Goal: Information Seeking & Learning: Learn about a topic

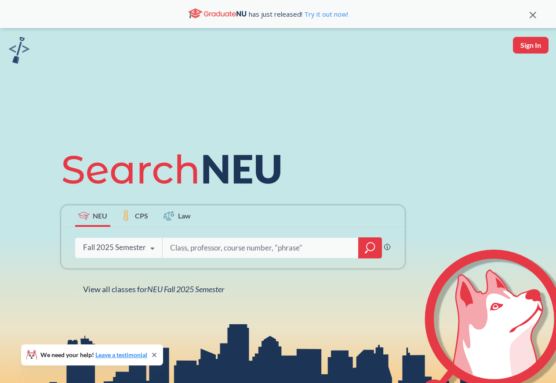
click at [186, 249] on input "search" at bounding box center [260, 248] width 183 height 18
type input "HIST1200"
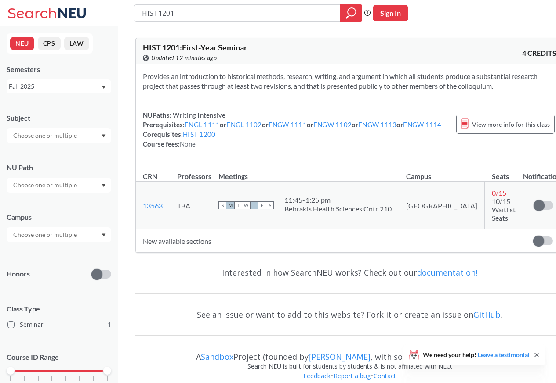
click at [158, 13] on input "HIST1201" at bounding box center [237, 13] width 193 height 15
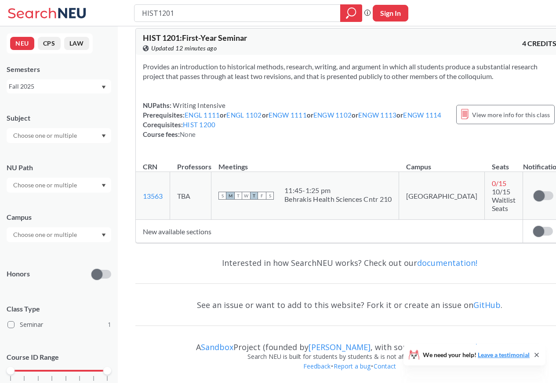
scroll to position [12, 0]
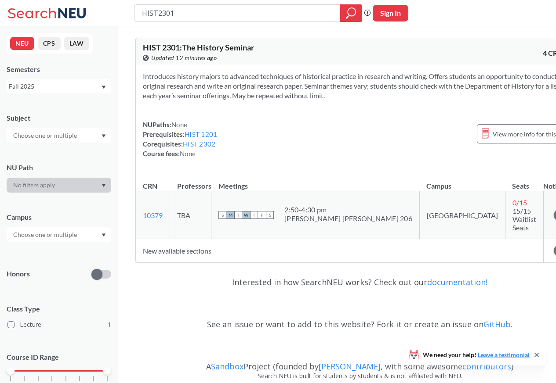
click at [156, 12] on input "HIST2301" at bounding box center [237, 13] width 193 height 15
type input "HIST2302"
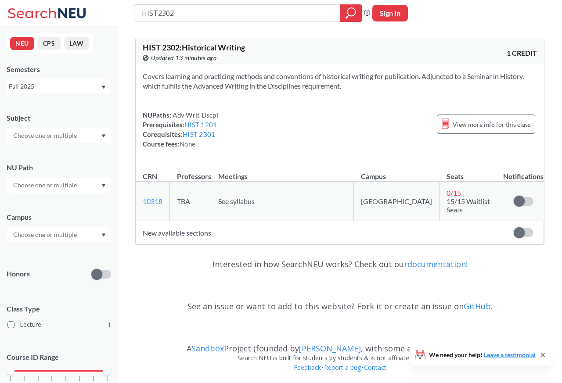
click at [58, 138] on input "text" at bounding box center [46, 135] width 74 height 11
click at [25, 150] on span "HIST" at bounding box center [18, 151] width 15 height 10
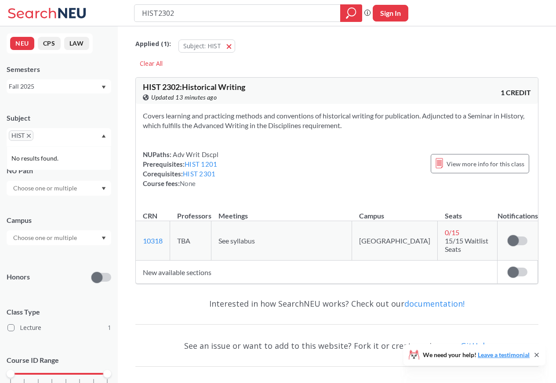
click at [148, 13] on input "HIST2302" at bounding box center [237, 13] width 193 height 15
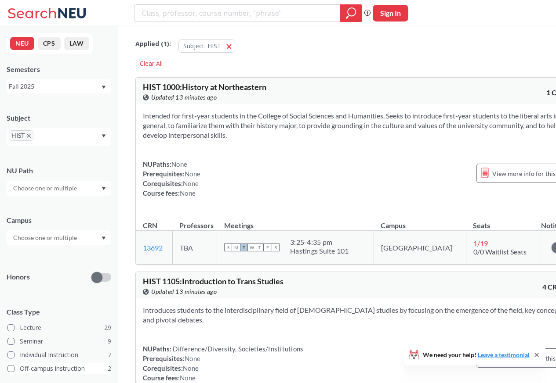
click at [49, 369] on label "Off-campus instruction 2" at bounding box center [59, 368] width 104 height 11
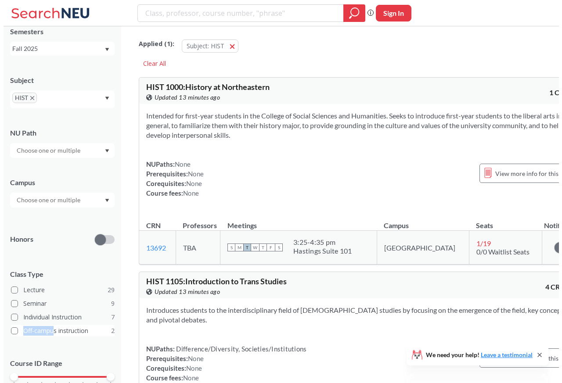
scroll to position [78, 0]
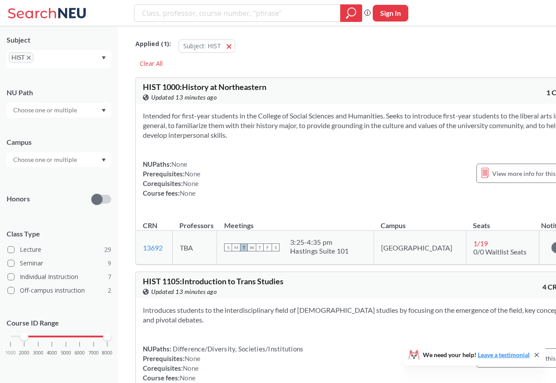
drag, startPoint x: 20, startPoint y: 338, endPoint x: 36, endPoint y: 339, distance: 16.3
click at [28, 339] on div at bounding box center [24, 337] width 8 height 8
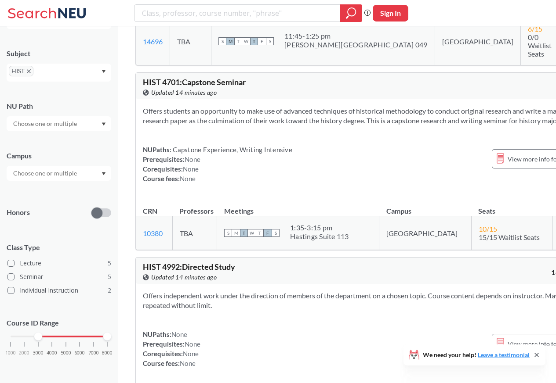
scroll to position [896, 0]
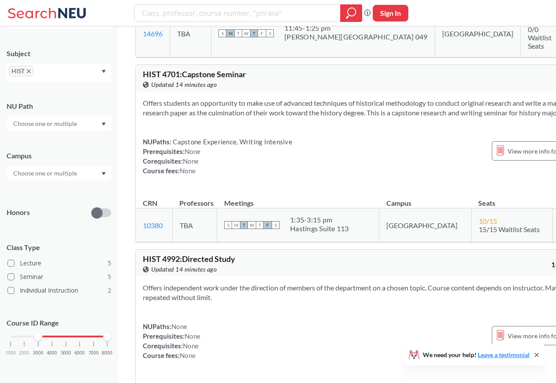
click at [25, 53] on div "Subject" at bounding box center [59, 54] width 105 height 10
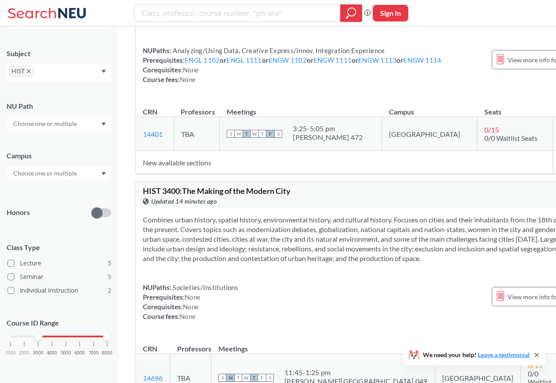
scroll to position [527, 0]
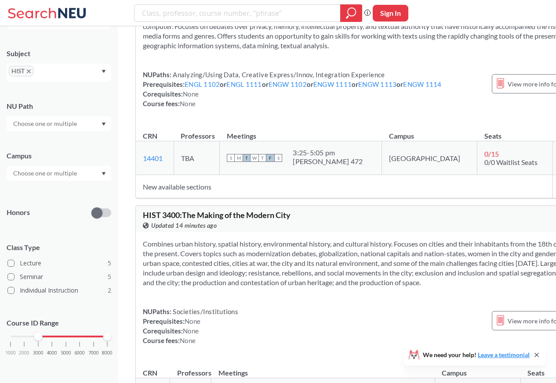
click at [27, 70] on icon "X to remove pill" at bounding box center [29, 71] width 4 height 4
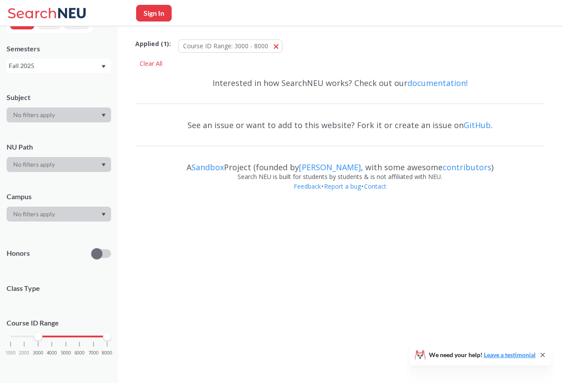
scroll to position [65, 0]
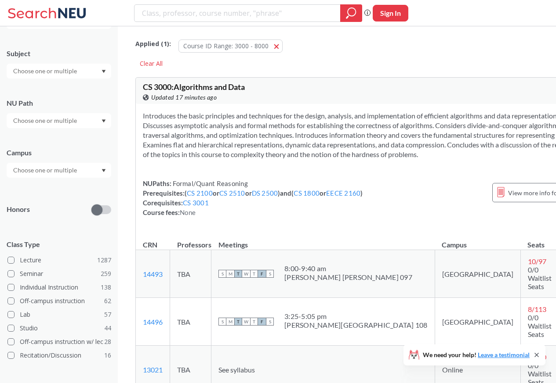
click at [155, 13] on input "search" at bounding box center [237, 13] width 193 height 15
type input "PHIL1115"
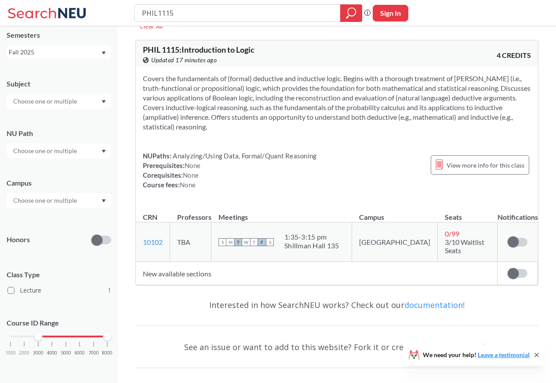
scroll to position [76, 0]
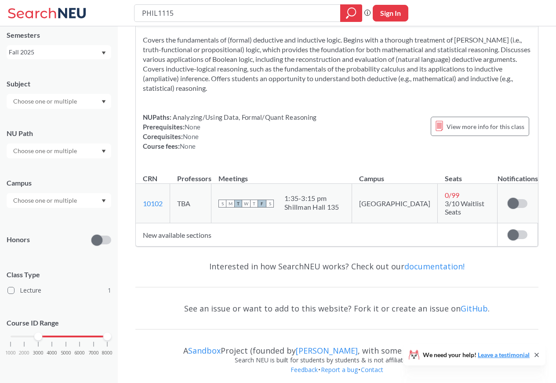
type input "PHIL1162"
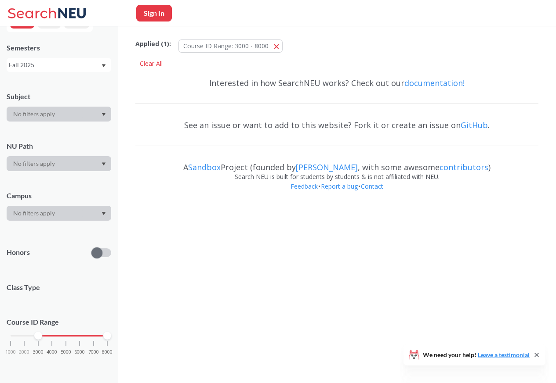
scroll to position [21, 0]
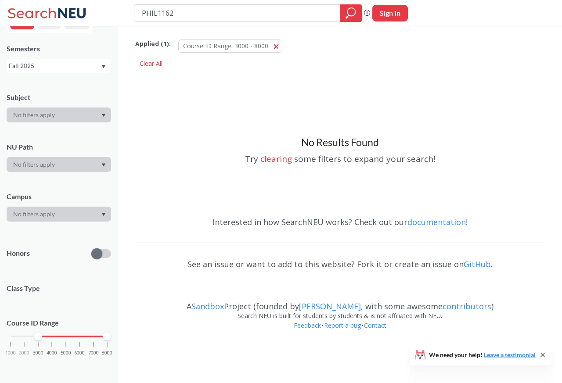
click at [328, 46] on div "Applied ( 1 ): Course ID Range: 3000 - 8000 3000 - 8000" at bounding box center [339, 44] width 409 height 26
click at [264, 46] on span "Course ID Range: 3000 - 8000" at bounding box center [225, 46] width 85 height 8
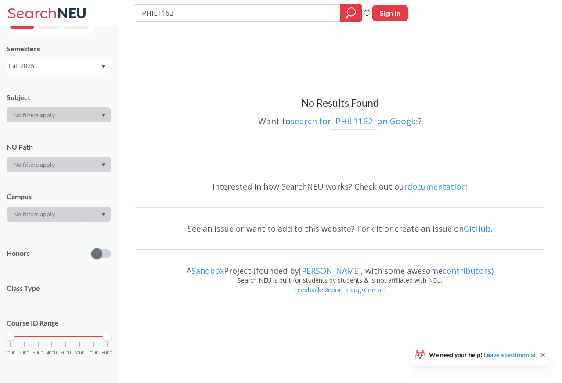
click at [46, 148] on div "NU Path" at bounding box center [59, 147] width 105 height 10
click at [95, 165] on div at bounding box center [59, 164] width 105 height 15
click at [43, 165] on div at bounding box center [59, 164] width 105 height 15
click at [153, 12] on input "PHIL1162" at bounding box center [237, 13] width 193 height 15
paste input "SYC2320"
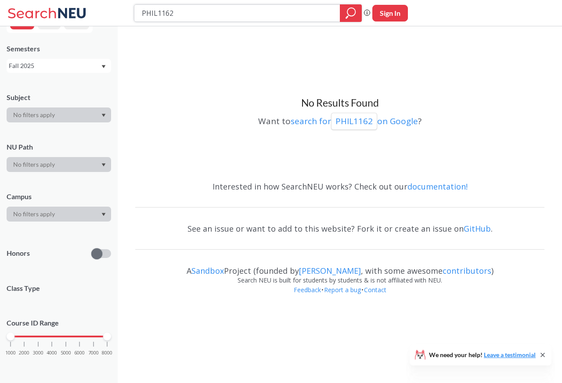
type input "PSYC2320"
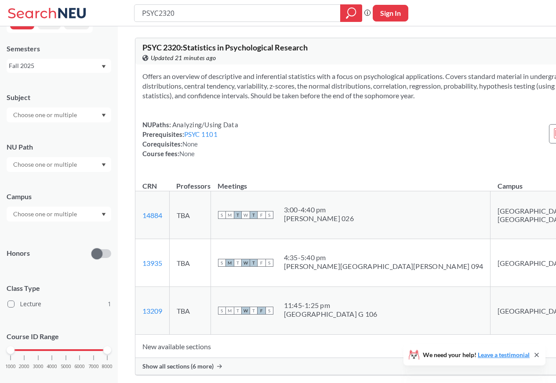
type input "PHIL2050"
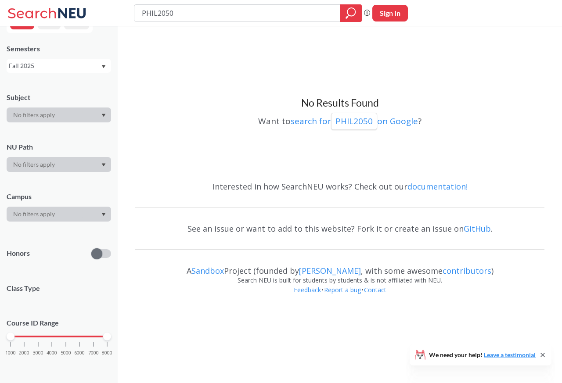
type input "PHIL1116"
type input "PSYC2326"
click at [46, 99] on div "Subject" at bounding box center [59, 98] width 105 height 10
click at [104, 116] on icon "Dropdown arrow" at bounding box center [103, 116] width 4 height 4
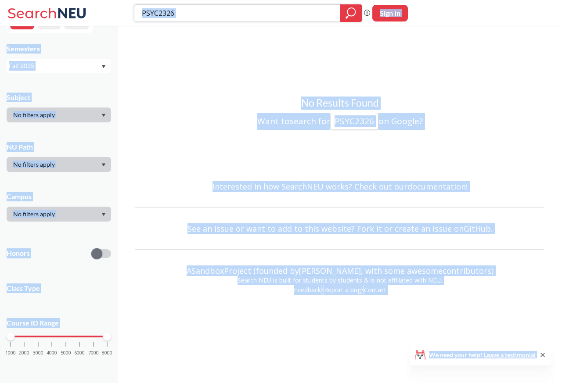
click at [162, 13] on input "PSYC2326" at bounding box center [237, 13] width 193 height 15
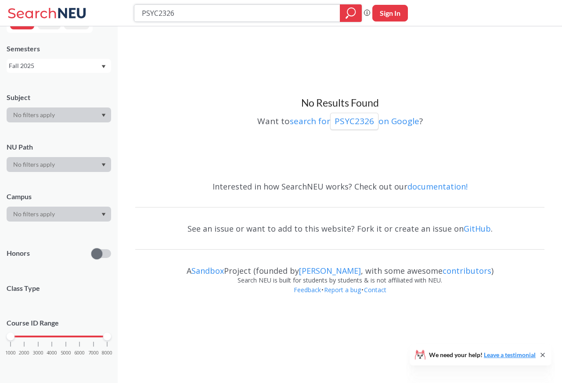
paste input "HIL1115"
type input "PHIL1115"
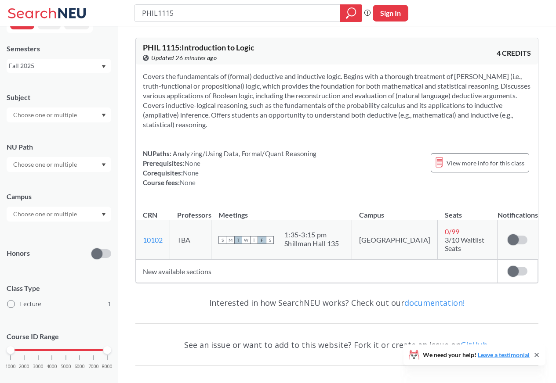
type input "PSYC2325"
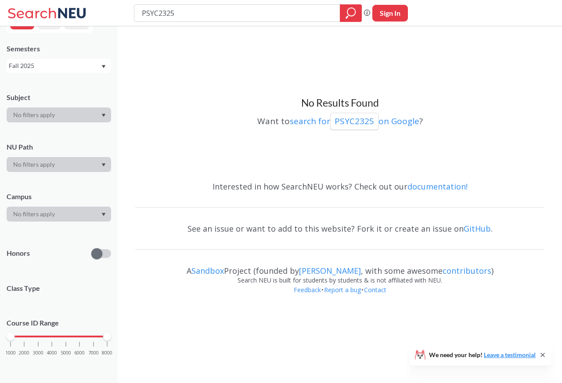
type input "PSYC2321"
type input "HIST2430"
click at [149, 13] on input "HIST2430" at bounding box center [237, 13] width 193 height 15
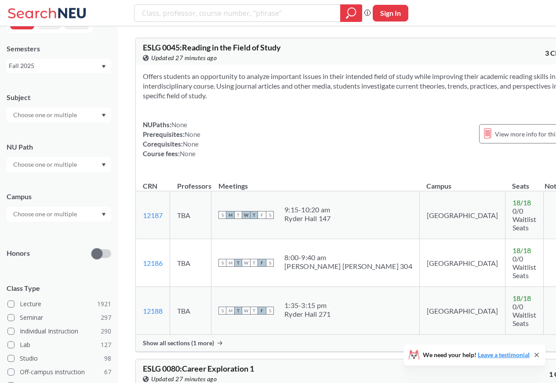
click at [48, 149] on div "NU Path" at bounding box center [59, 147] width 105 height 10
click at [97, 164] on div at bounding box center [59, 164] width 105 height 15
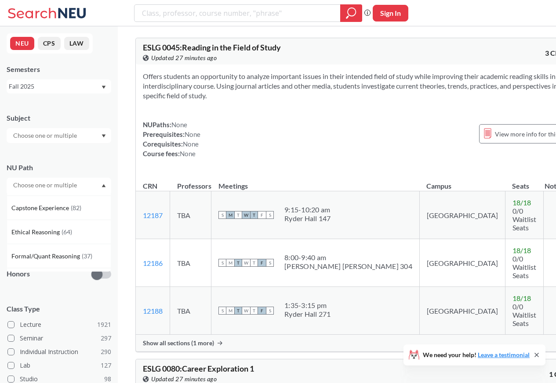
scroll to position [235, 0]
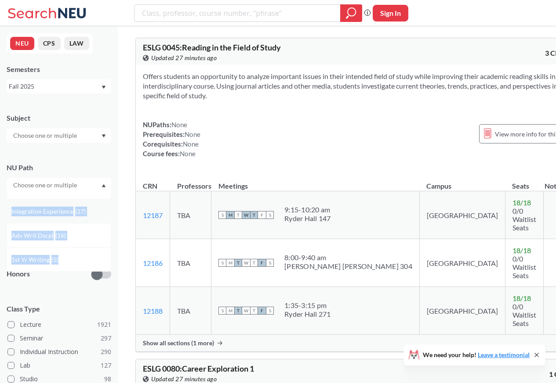
click at [104, 203] on div "Writing Intensive ( 182 ) Societies/Institutions ( 141 ) Interpreting Culture (…" at bounding box center [59, 232] width 105 height 79
click at [90, 186] on div at bounding box center [59, 185] width 105 height 15
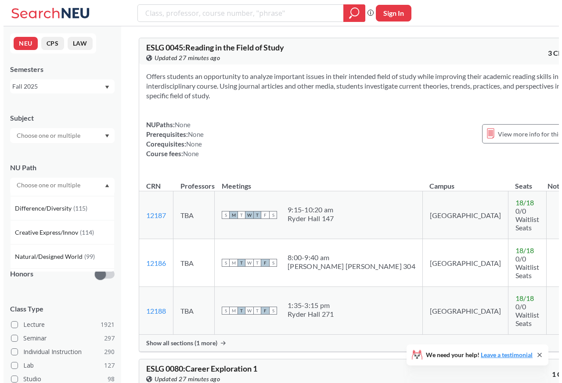
scroll to position [191, 0]
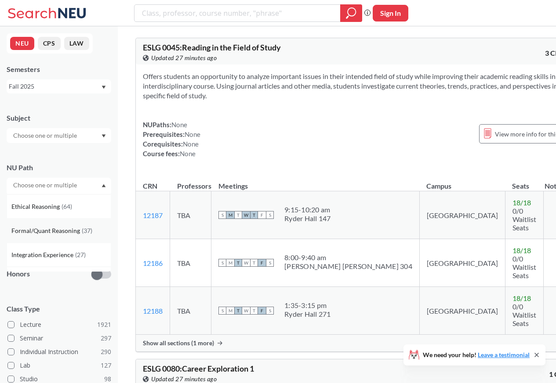
click at [37, 231] on span "Formal/Quant Reasoning" at bounding box center [46, 231] width 70 height 10
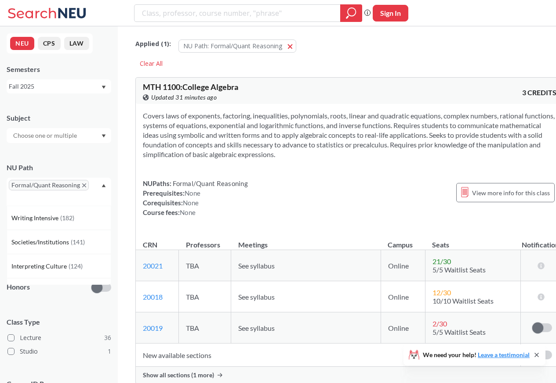
click at [44, 137] on input "text" at bounding box center [46, 135] width 74 height 11
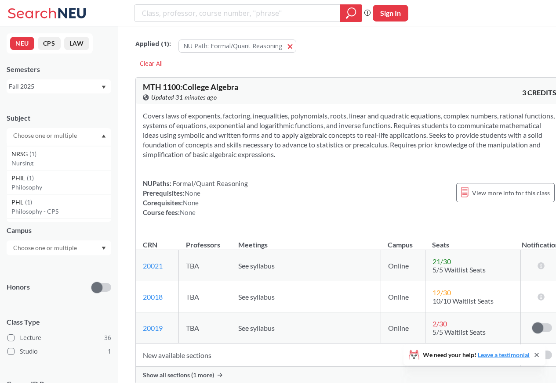
scroll to position [404, 0]
click at [28, 142] on div at bounding box center [59, 135] width 105 height 15
click at [51, 137] on input "text" at bounding box center [46, 135] width 74 height 11
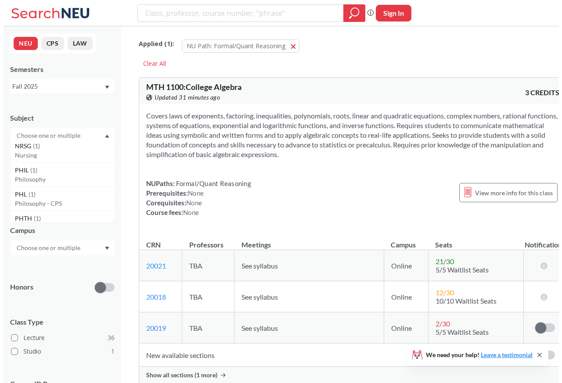
scroll to position [369, 0]
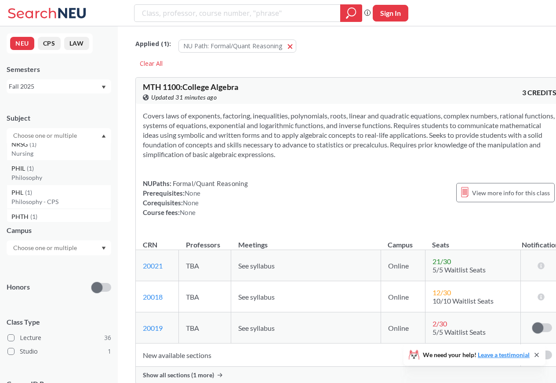
click at [23, 177] on p "Philosophy" at bounding box center [60, 177] width 99 height 9
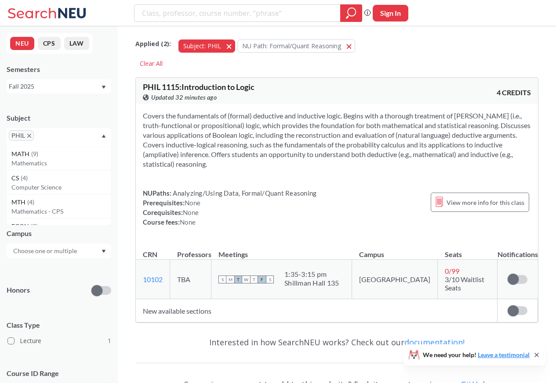
click at [224, 47] on button "Subject: PHIL PHIL" at bounding box center [206, 46] width 57 height 13
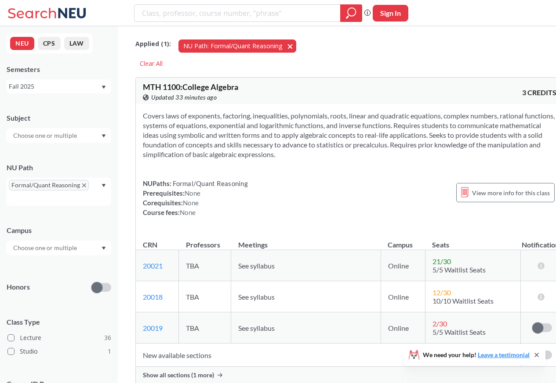
click at [285, 46] on button "NU Path: Formal/Quant Reasoning Formal/Quant Reasoning" at bounding box center [237, 46] width 118 height 13
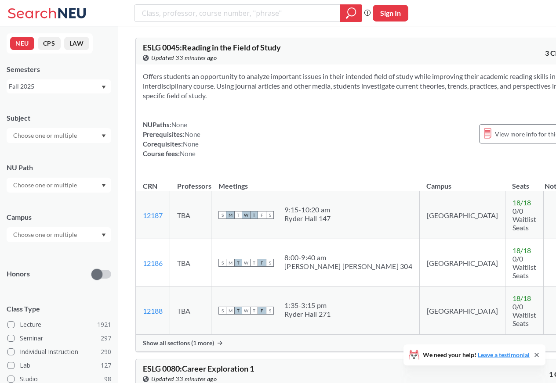
click at [96, 167] on div "NU Path" at bounding box center [59, 168] width 105 height 10
click at [93, 170] on div "NU Path" at bounding box center [59, 168] width 105 height 10
click at [105, 171] on div "NU Path" at bounding box center [59, 168] width 105 height 10
click at [45, 170] on div "NU Path" at bounding box center [59, 168] width 105 height 10
click at [53, 169] on div "NU Path" at bounding box center [59, 168] width 105 height 10
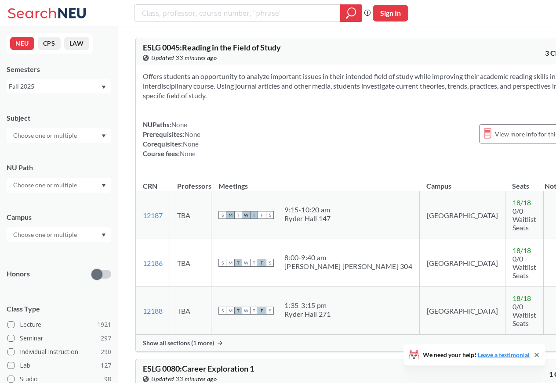
click at [53, 169] on div "NU Path" at bounding box center [59, 168] width 105 height 10
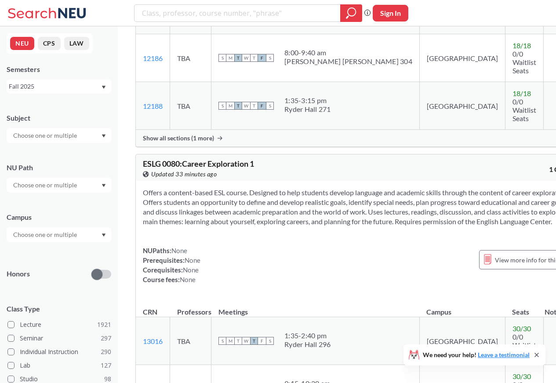
scroll to position [211, 0]
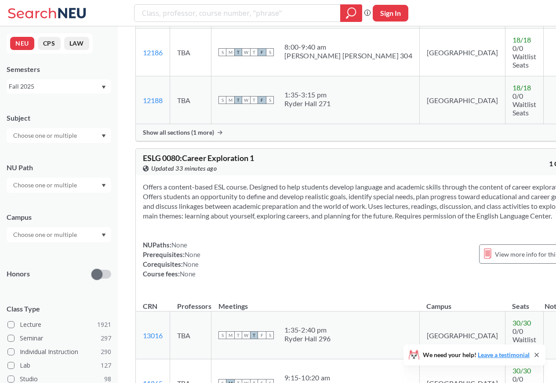
click at [55, 169] on div "NU Path" at bounding box center [59, 168] width 105 height 10
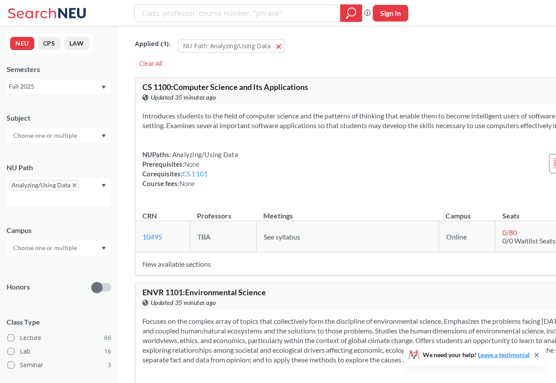
click at [43, 136] on input "text" at bounding box center [46, 135] width 74 height 11
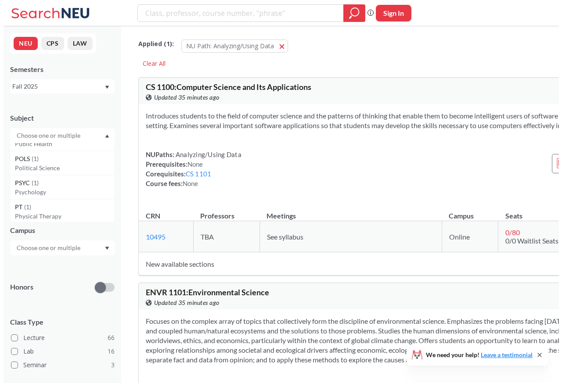
scroll to position [863, 0]
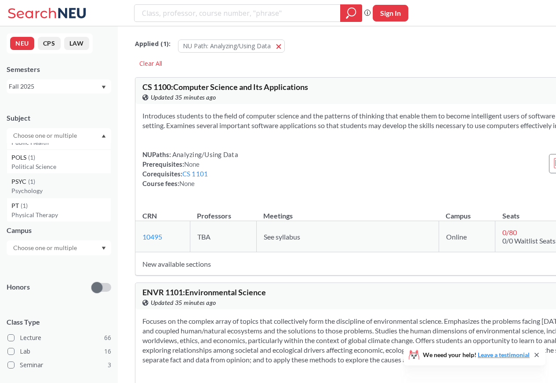
click at [25, 192] on p "Psychology" at bounding box center [60, 191] width 99 height 9
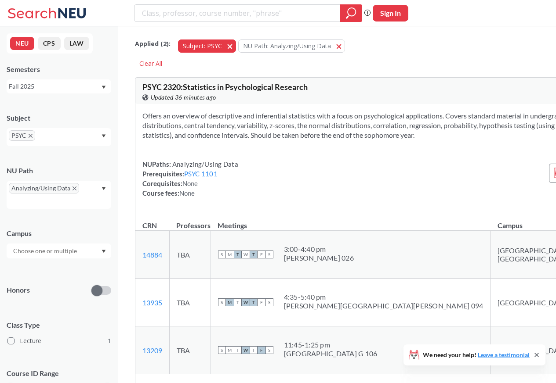
click at [220, 46] on button "Subject: PSYC PSYC" at bounding box center [207, 46] width 58 height 13
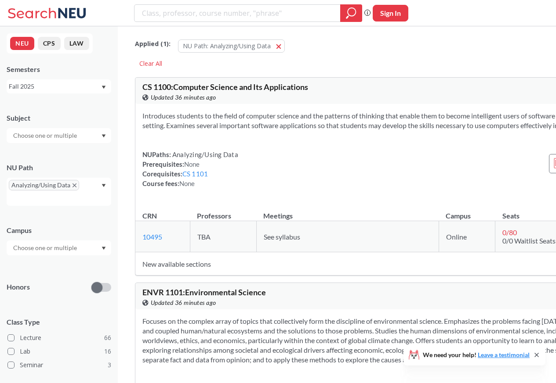
click at [49, 136] on input "text" at bounding box center [46, 135] width 74 height 11
click at [106, 196] on div "PHYS ( 9 ) Physics ENVR ( 7 ) Earth & Environmental Sciences DS ( 6 ) Data Scie…" at bounding box center [59, 182] width 105 height 79
click at [45, 136] on input "text" at bounding box center [46, 135] width 74 height 11
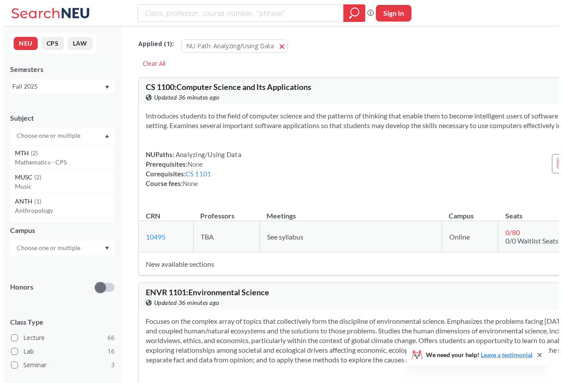
scroll to position [499, 0]
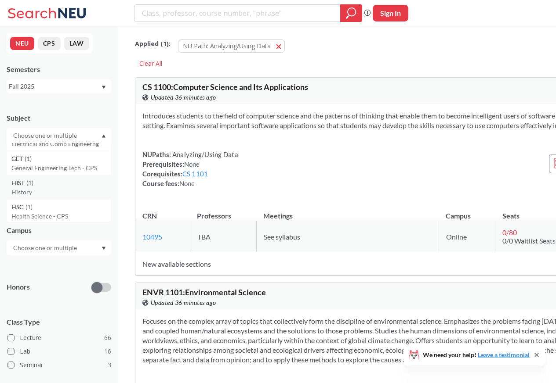
click at [24, 184] on span "HIST" at bounding box center [18, 183] width 15 height 10
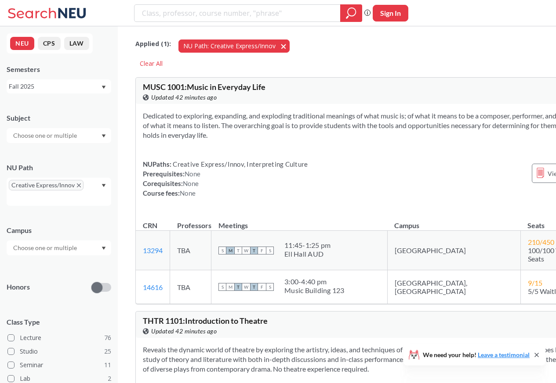
click at [222, 48] on span "NU Path: Creative Express/Innov" at bounding box center [229, 46] width 92 height 8
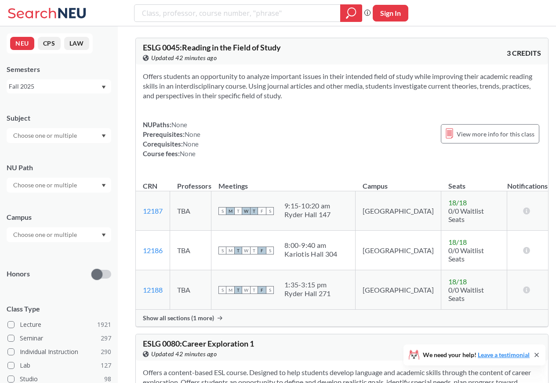
click at [44, 168] on div "NU Path" at bounding box center [59, 168] width 105 height 10
click at [43, 186] on input "text" at bounding box center [46, 185] width 74 height 11
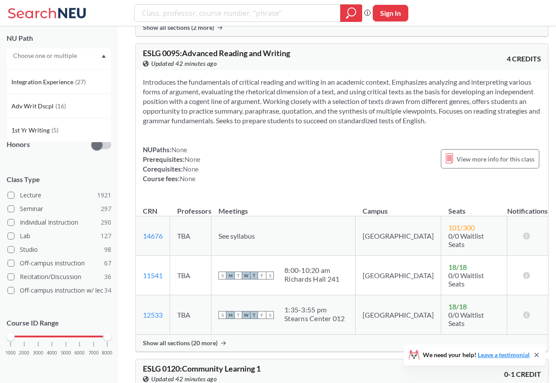
scroll to position [632, 0]
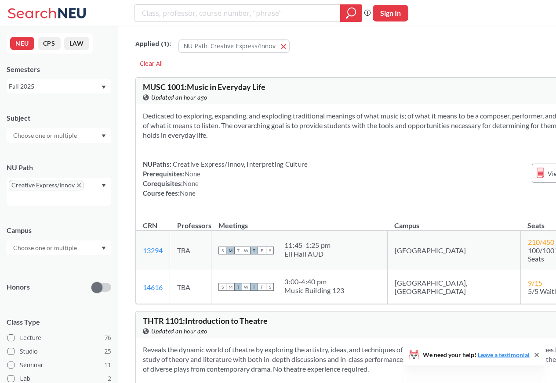
click at [54, 134] on input "text" at bounding box center [46, 135] width 74 height 11
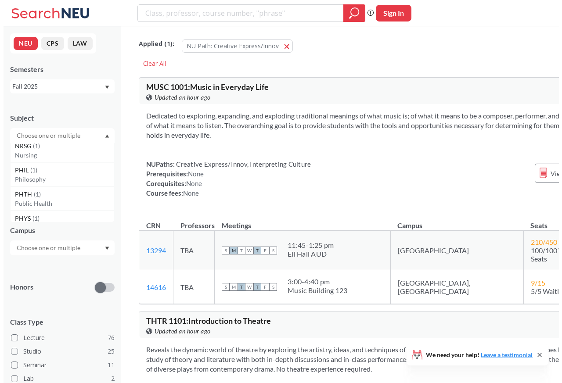
scroll to position [863, 0]
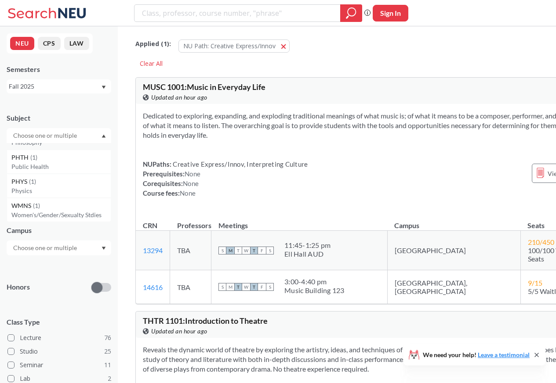
click at [25, 143] on p "Philosophy" at bounding box center [60, 142] width 99 height 9
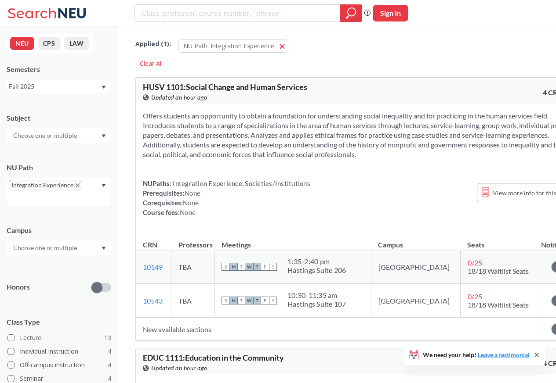
click at [54, 136] on input "text" at bounding box center [46, 135] width 74 height 11
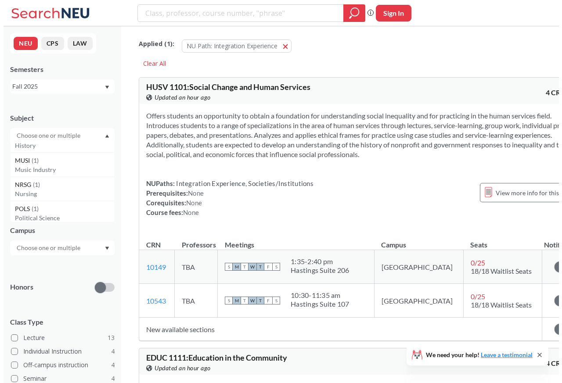
scroll to position [263, 0]
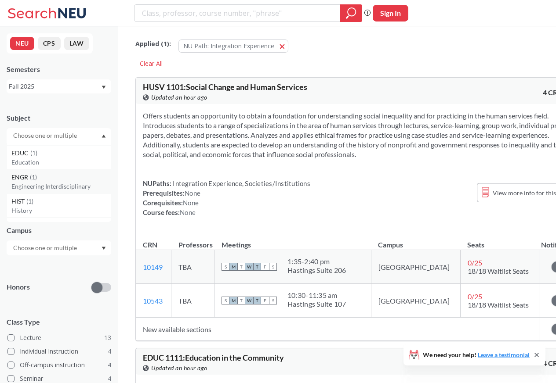
click at [27, 190] on p "Engineering Interdisciplinary" at bounding box center [60, 186] width 99 height 9
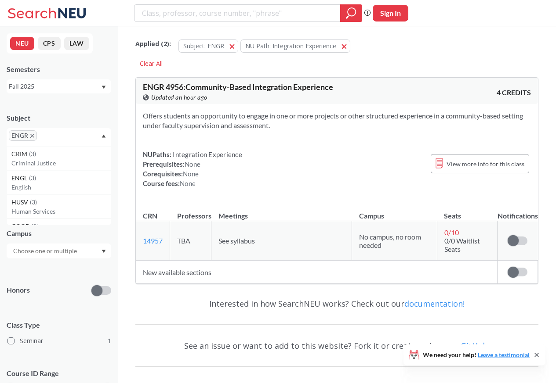
click at [29, 137] on span "ENGR" at bounding box center [23, 135] width 28 height 11
click at [220, 46] on span "Subject: ENGR" at bounding box center [203, 46] width 41 height 8
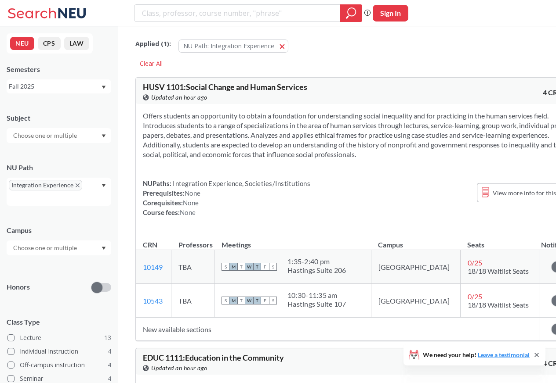
click at [50, 135] on input "text" at bounding box center [46, 135] width 74 height 11
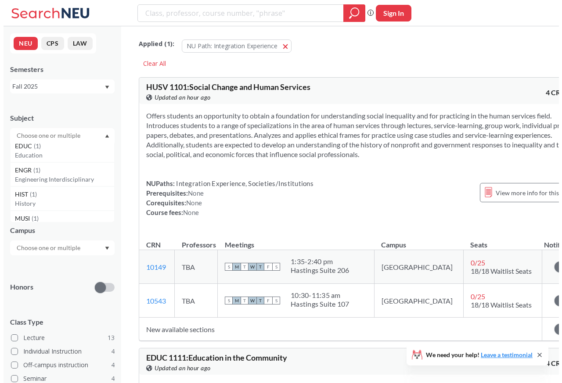
scroll to position [327, 0]
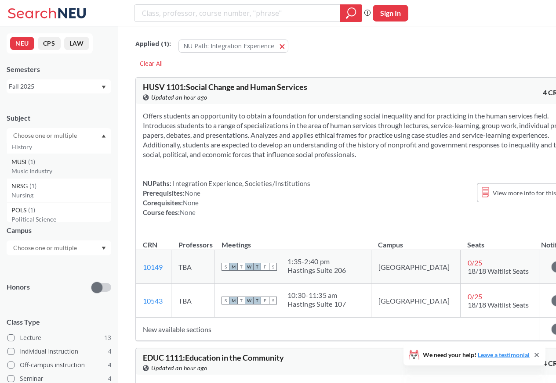
click at [26, 154] on div "MUSI ( 1 ) Music Industry" at bounding box center [59, 166] width 105 height 24
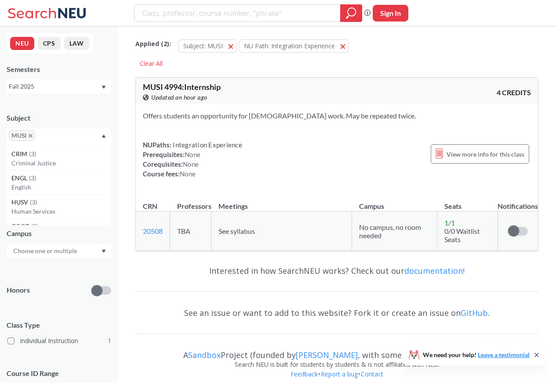
click at [139, 46] on span "Applied ( 2 ):" at bounding box center [153, 44] width 36 height 10
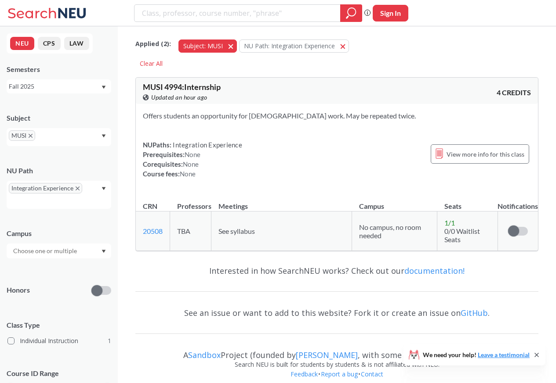
click at [220, 46] on span "Subject: MUSI" at bounding box center [203, 46] width 40 height 8
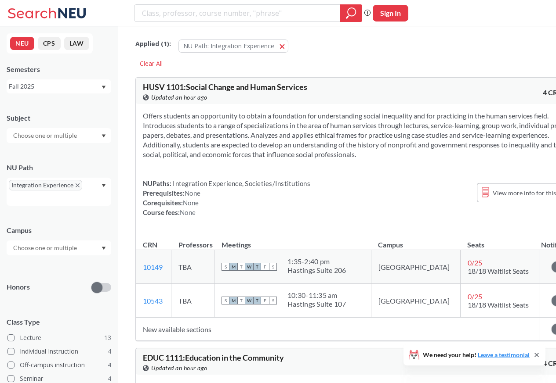
click at [53, 136] on input "text" at bounding box center [46, 135] width 74 height 11
click at [25, 175] on p "Engineering Interdisciplinary" at bounding box center [60, 175] width 99 height 9
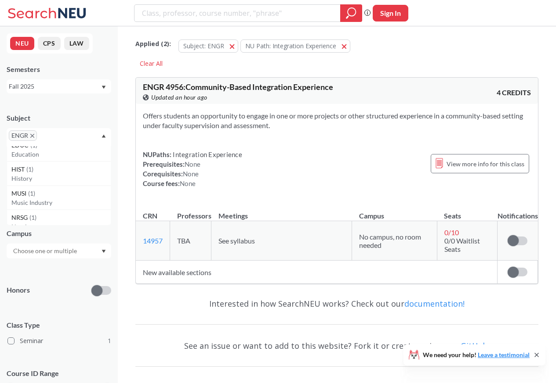
click at [139, 46] on span "Applied ( 2 ):" at bounding box center [153, 44] width 36 height 10
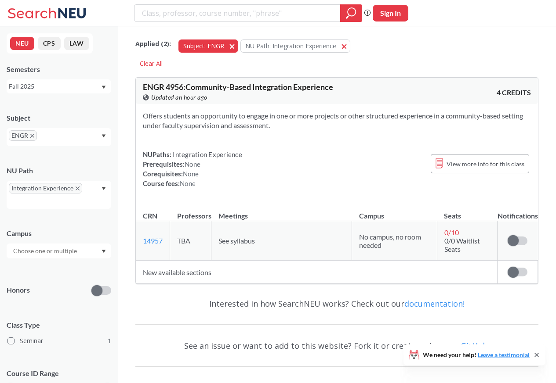
click at [220, 46] on span "Subject: ENGR" at bounding box center [203, 46] width 41 height 8
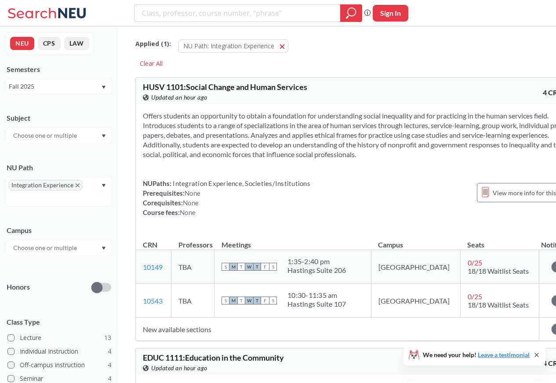
click at [49, 135] on input "text" at bounding box center [46, 135] width 74 height 11
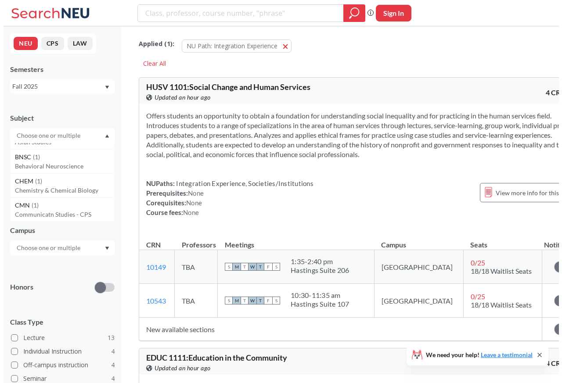
scroll to position [263, 0]
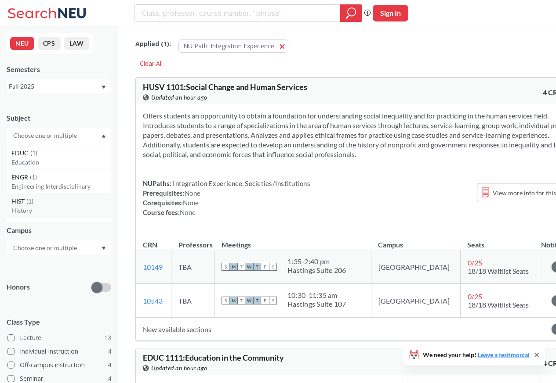
click at [23, 210] on p "History" at bounding box center [60, 210] width 99 height 9
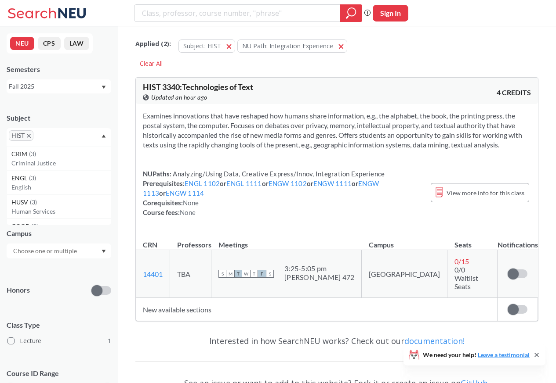
click at [115, 47] on div "NEU CPS LAW Semesters Fall 2025 Subject HIST [PERSON_NAME] ( 3 ) Criminal Justi…" at bounding box center [59, 204] width 118 height 357
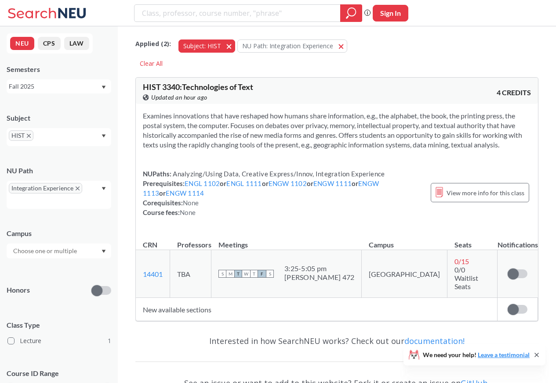
click at [219, 46] on span "Subject: HIST" at bounding box center [202, 46] width 38 height 8
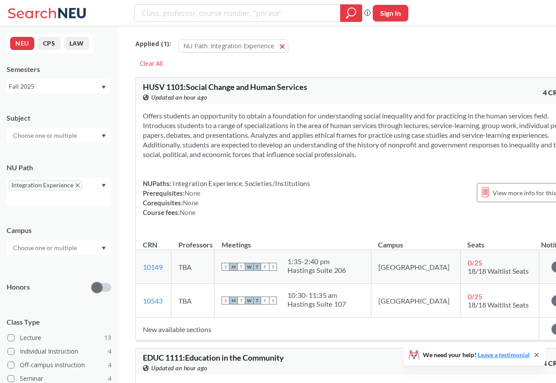
click at [51, 136] on input "text" at bounding box center [46, 135] width 74 height 11
